Goal: Task Accomplishment & Management: Complete application form

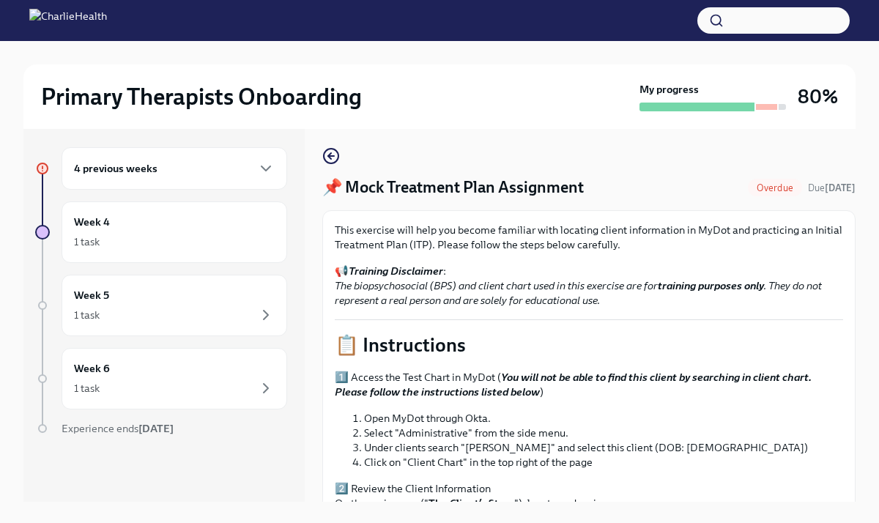
scroll to position [568, 0]
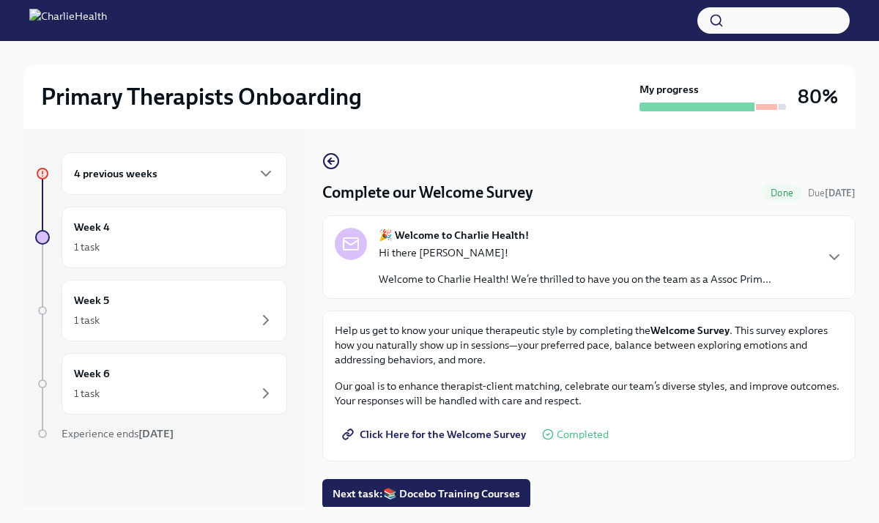
click at [218, 180] on div "4 previous weeks" at bounding box center [174, 174] width 201 height 18
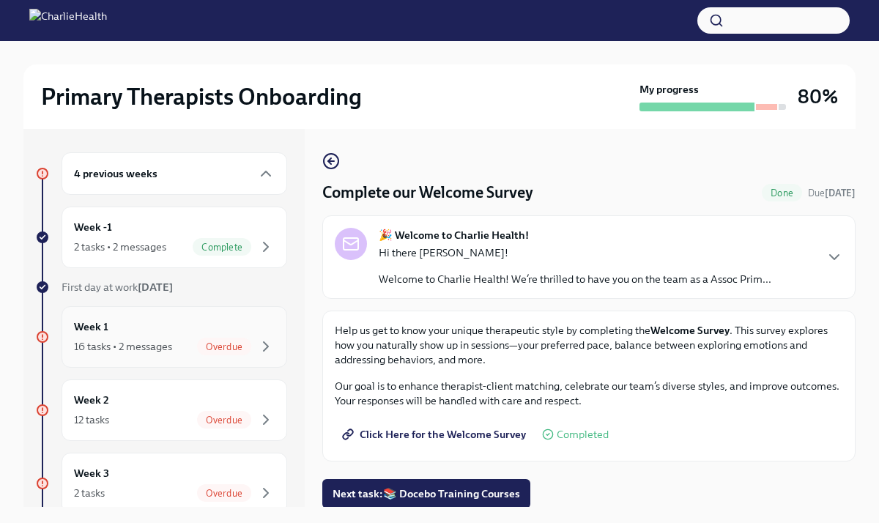
click at [215, 325] on div "Week 1 16 tasks • 2 messages Overdue" at bounding box center [174, 337] width 201 height 37
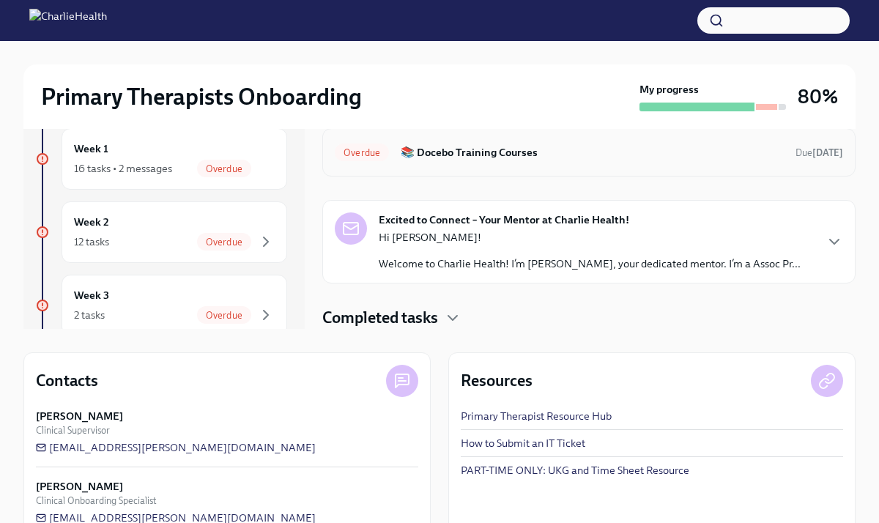
scroll to position [210, 0]
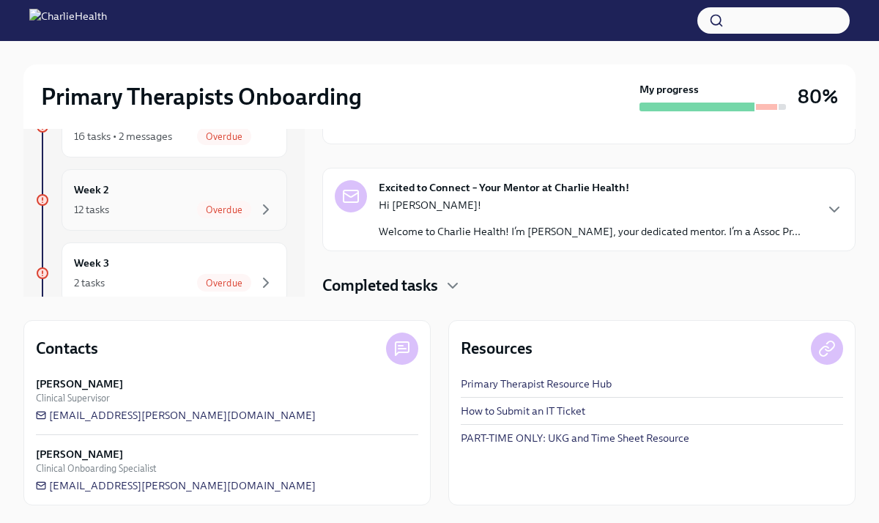
click at [178, 210] on div "12 tasks Overdue" at bounding box center [174, 210] width 201 height 18
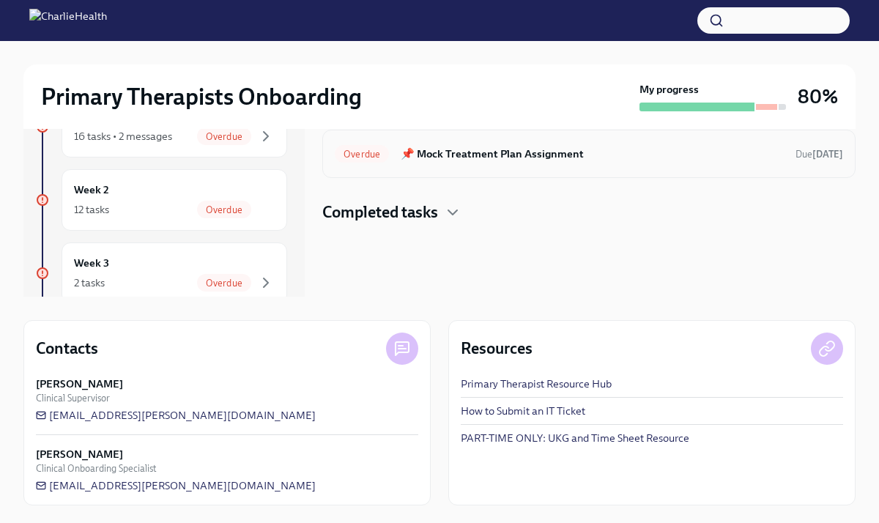
click at [526, 158] on h6 "📌 Mock Treatment Plan Assignment" at bounding box center [592, 154] width 383 height 16
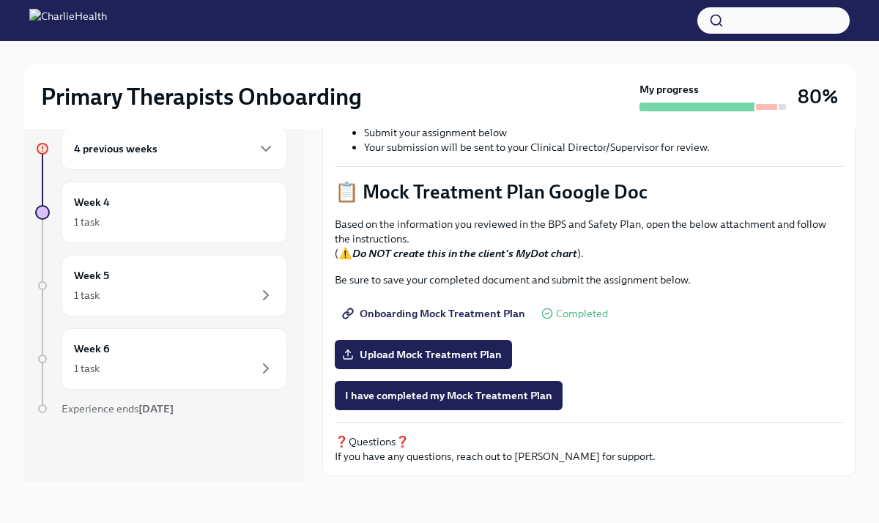
scroll to position [530, 0]
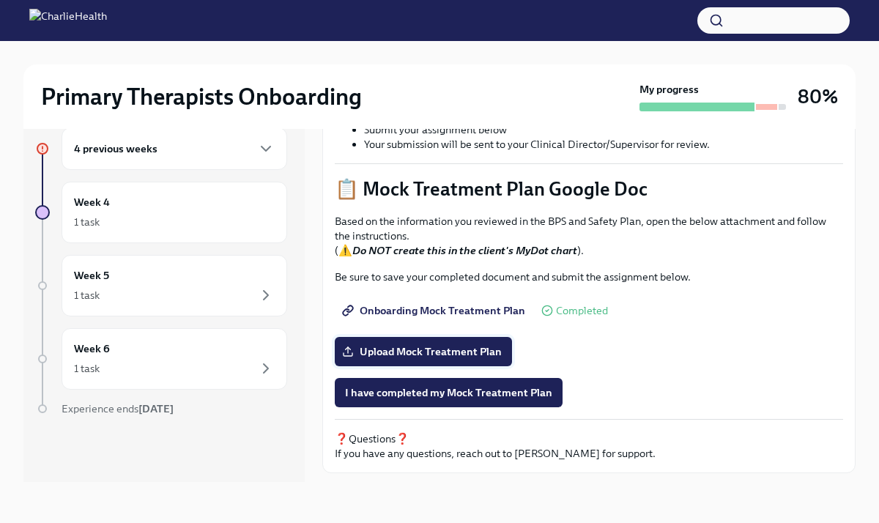
click at [471, 349] on span "Upload Mock Treatment Plan" at bounding box center [423, 351] width 157 height 15
click at [0, 0] on input "Upload Mock Treatment Plan" at bounding box center [0, 0] width 0 height 0
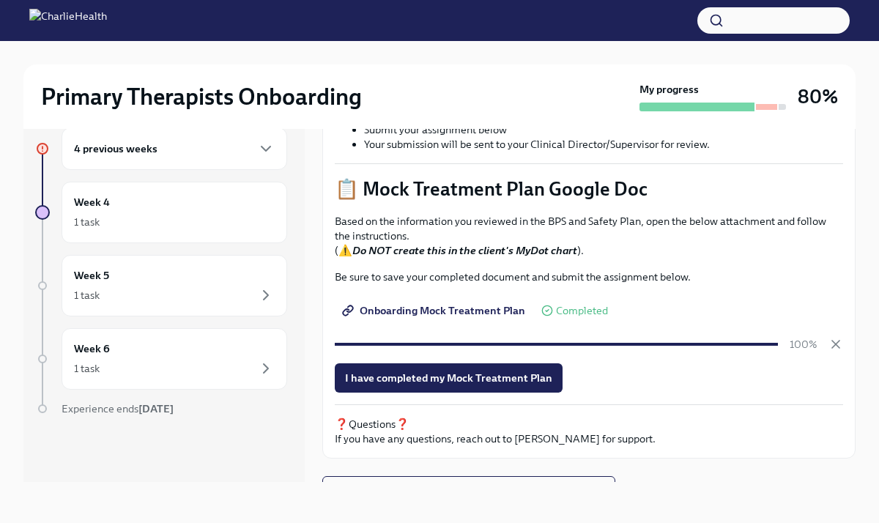
scroll to position [553, 0]
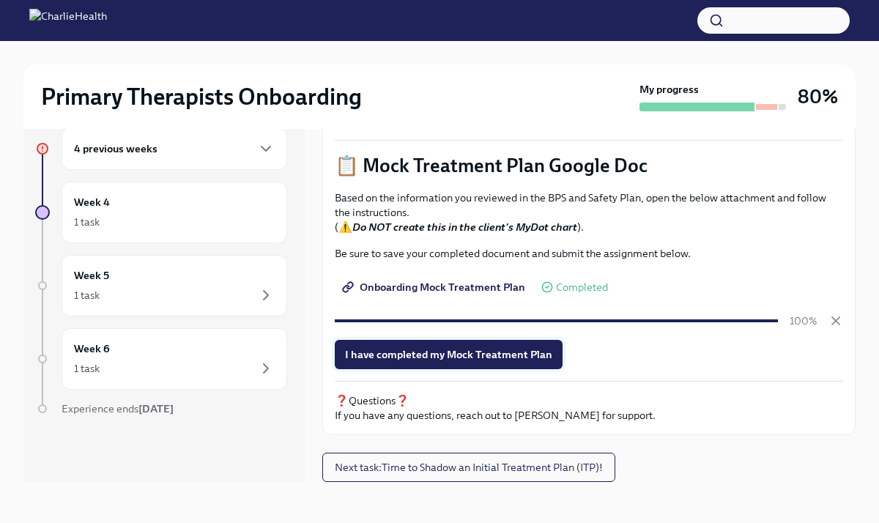
click at [517, 355] on span "I have completed my Mock Treatment Plan" at bounding box center [448, 354] width 207 height 15
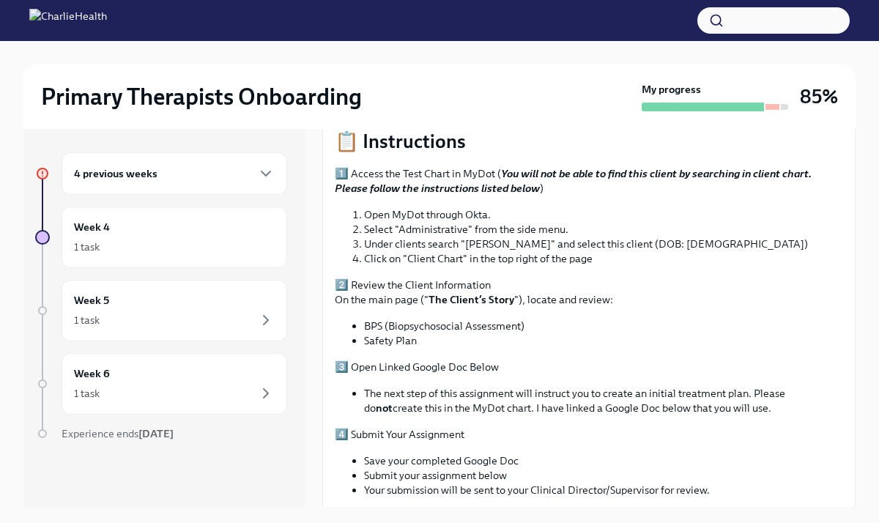
scroll to position [0, 0]
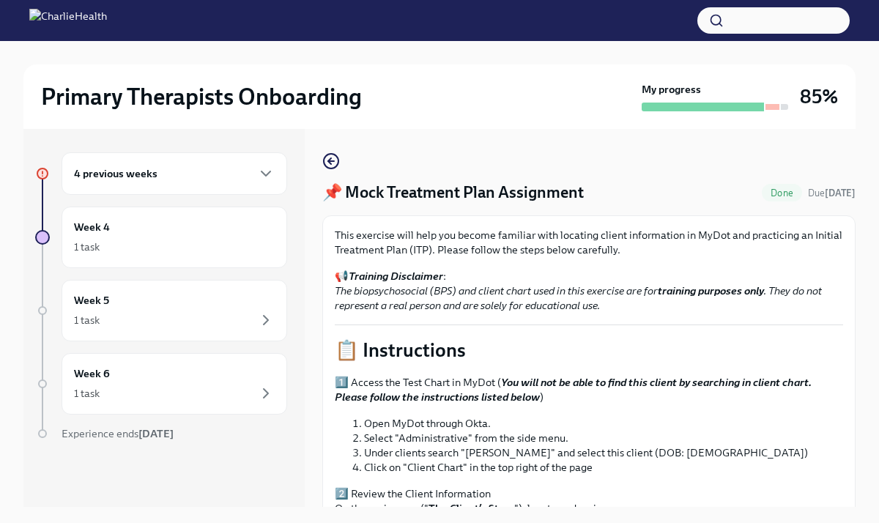
click at [240, 183] on div "4 previous weeks" at bounding box center [175, 173] width 226 height 42
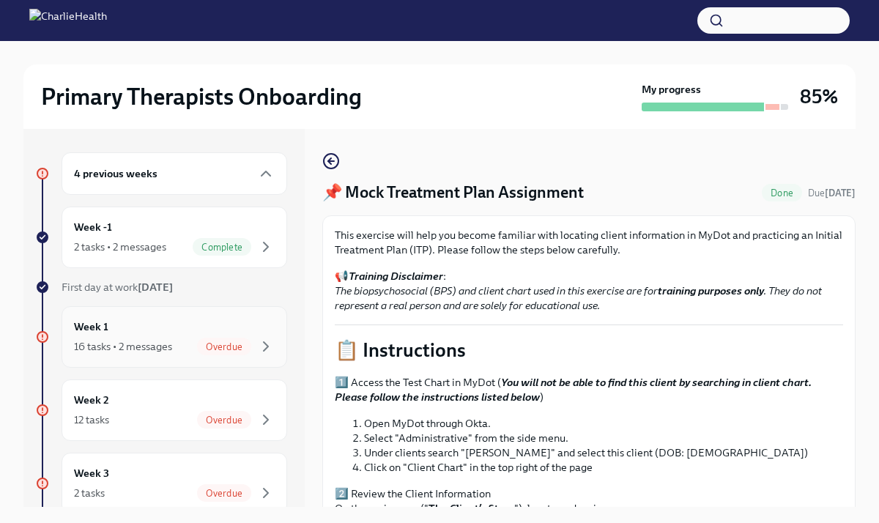
click at [237, 347] on span "Overdue" at bounding box center [224, 346] width 54 height 11
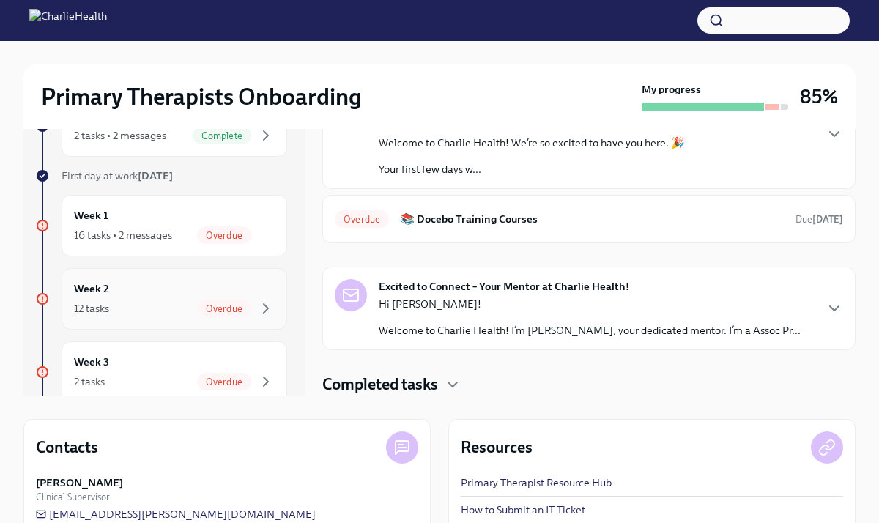
scroll to position [107, 0]
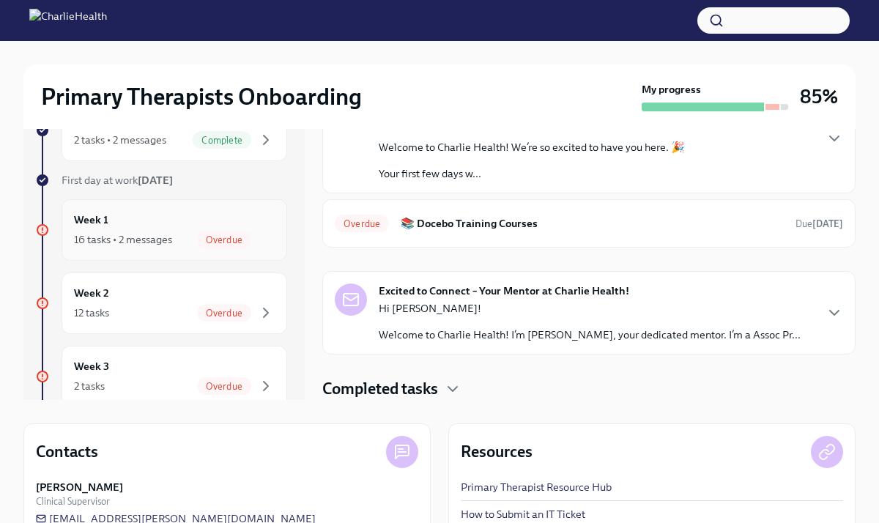
click at [170, 235] on div "16 tasks • 2 messages" at bounding box center [123, 239] width 98 height 15
click at [172, 308] on div "12 tasks Overdue" at bounding box center [174, 313] width 201 height 18
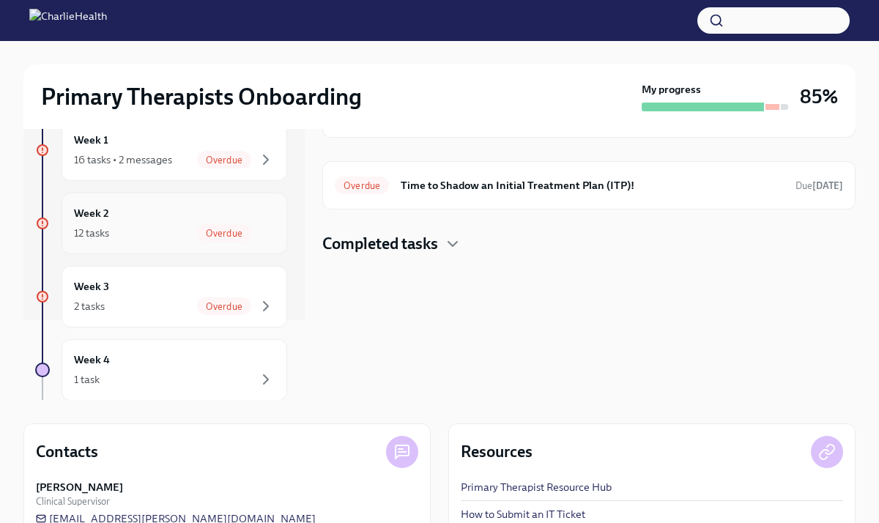
scroll to position [84, 0]
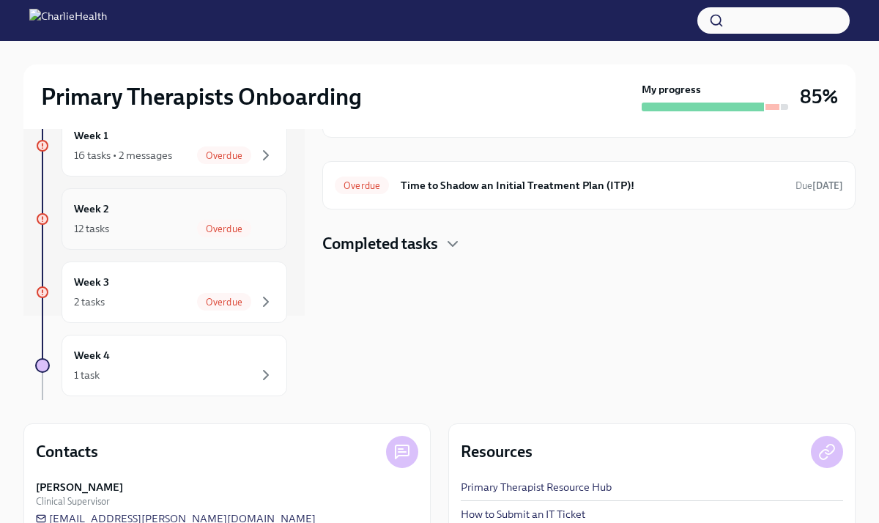
click at [158, 303] on div "2 tasks Overdue" at bounding box center [174, 302] width 201 height 18
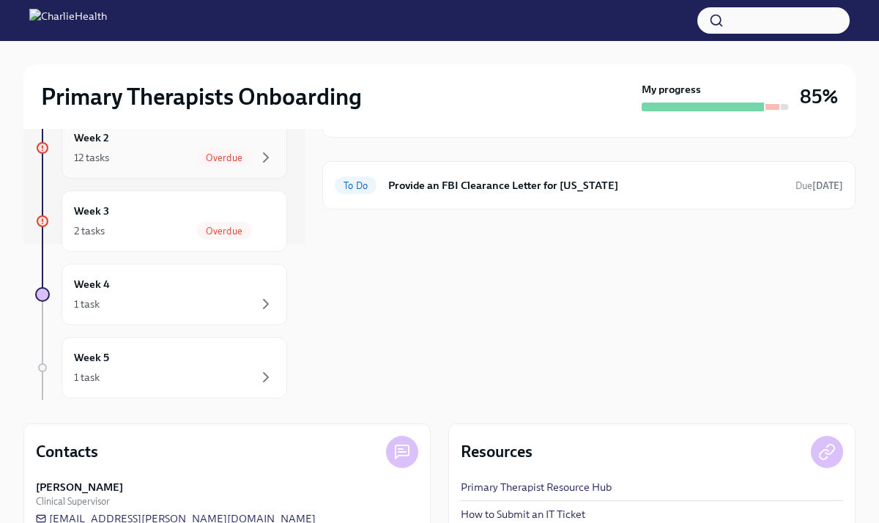
scroll to position [168, 0]
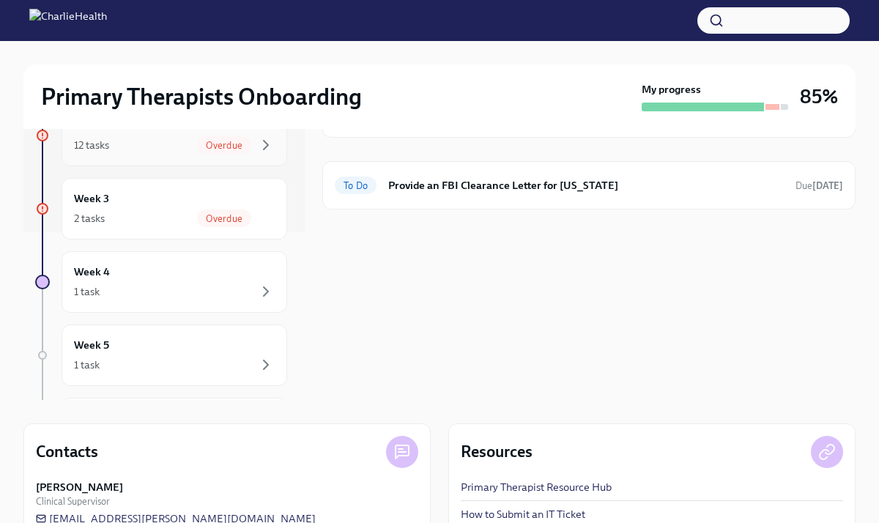
click at [158, 303] on div "Week 4 1 task" at bounding box center [175, 282] width 226 height 62
